Goal: Navigation & Orientation: Go to known website

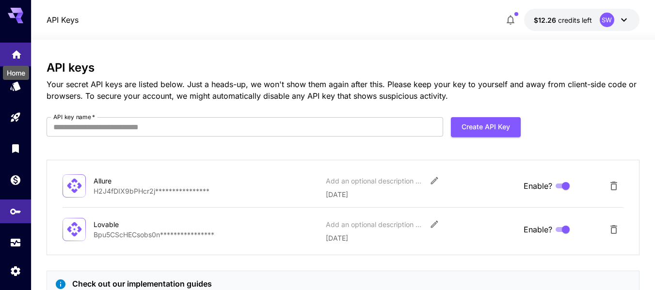
click at [15, 51] on icon "Home" at bounding box center [17, 52] width 10 height 8
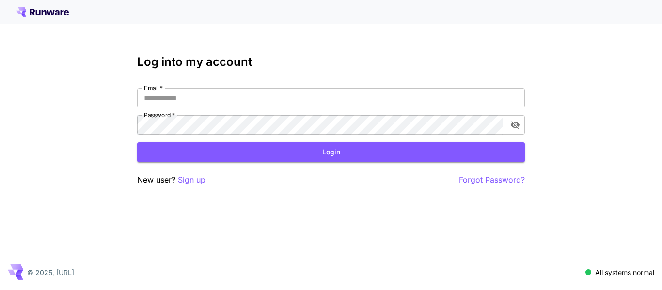
type input "**********"
click at [40, 91] on div "**********" at bounding box center [331, 145] width 662 height 290
